Goal: Task Accomplishment & Management: Use online tool/utility

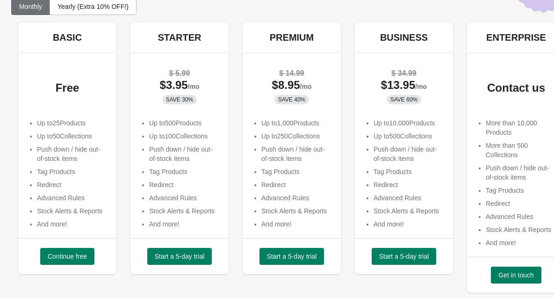
scroll to position [97, 0]
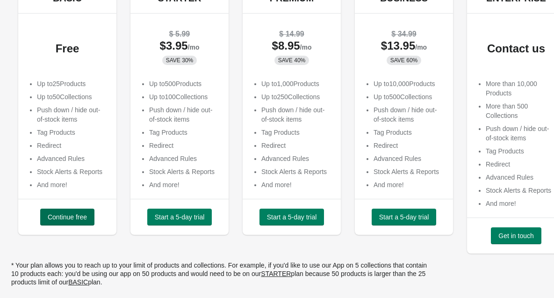
click at [64, 219] on span "Continue free" at bounding box center [67, 216] width 39 height 7
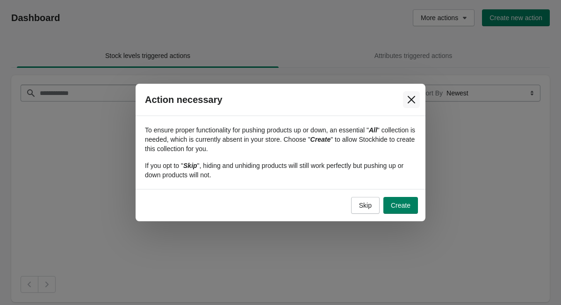
click at [413, 98] on icon "Close" at bounding box center [411, 99] width 7 height 7
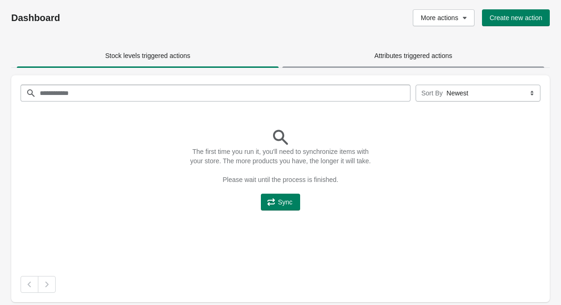
click at [397, 56] on span "Attributes triggered actions" at bounding box center [413, 55] width 78 height 7
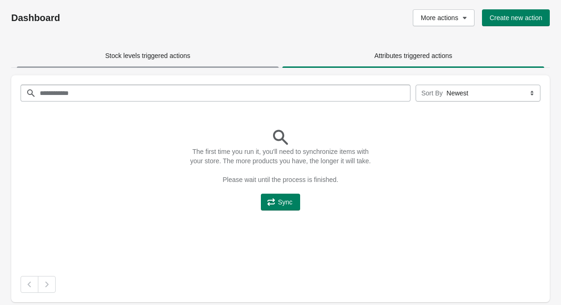
click at [135, 55] on span "Stock levels triggered actions" at bounding box center [147, 55] width 85 height 7
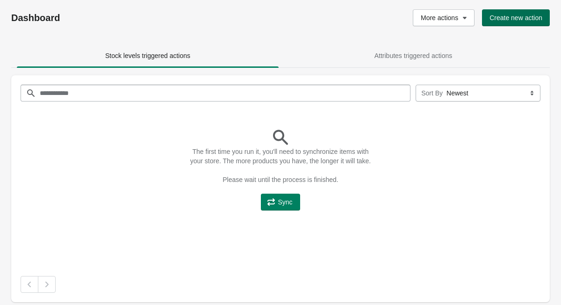
click at [511, 21] on span "Create new action" at bounding box center [515, 17] width 53 height 7
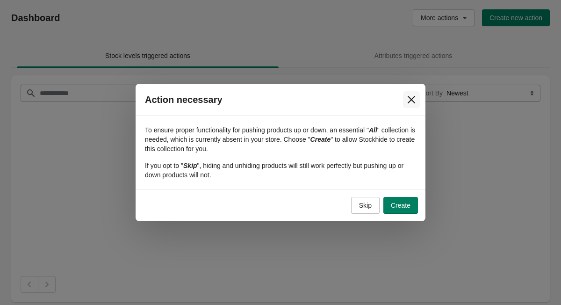
click at [414, 95] on icon "Close" at bounding box center [411, 99] width 9 height 9
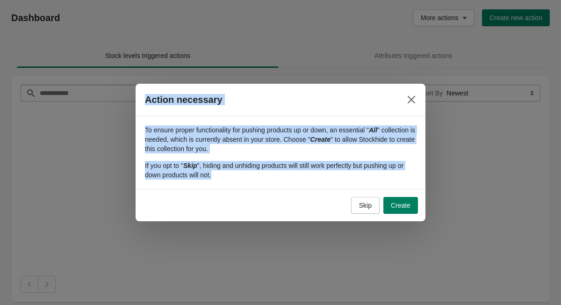
drag, startPoint x: 216, startPoint y: 175, endPoint x: 146, endPoint y: 105, distance: 99.5
click at [146, 105] on div "Action necessary To ensure proper functionality for pushing products up or down…" at bounding box center [281, 152] width 290 height 137
copy div "Action necessary To ensure proper functionality for pushing products up or down…"
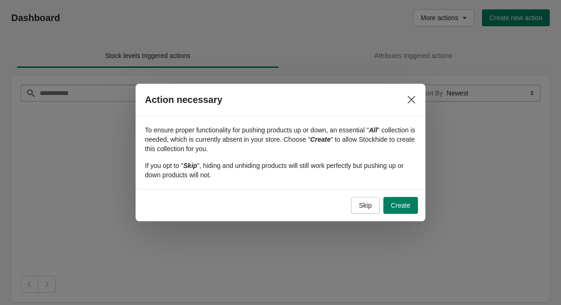
click at [307, 200] on div "Skip Create" at bounding box center [280, 205] width 275 height 17
click at [371, 205] on span "Skip" at bounding box center [365, 204] width 13 height 7
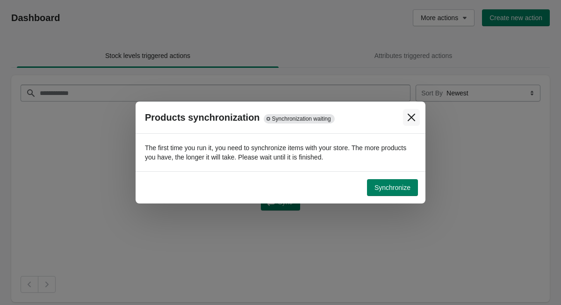
click at [408, 117] on icon "Close" at bounding box center [411, 117] width 9 height 9
